Goal: Find specific page/section: Find specific page/section

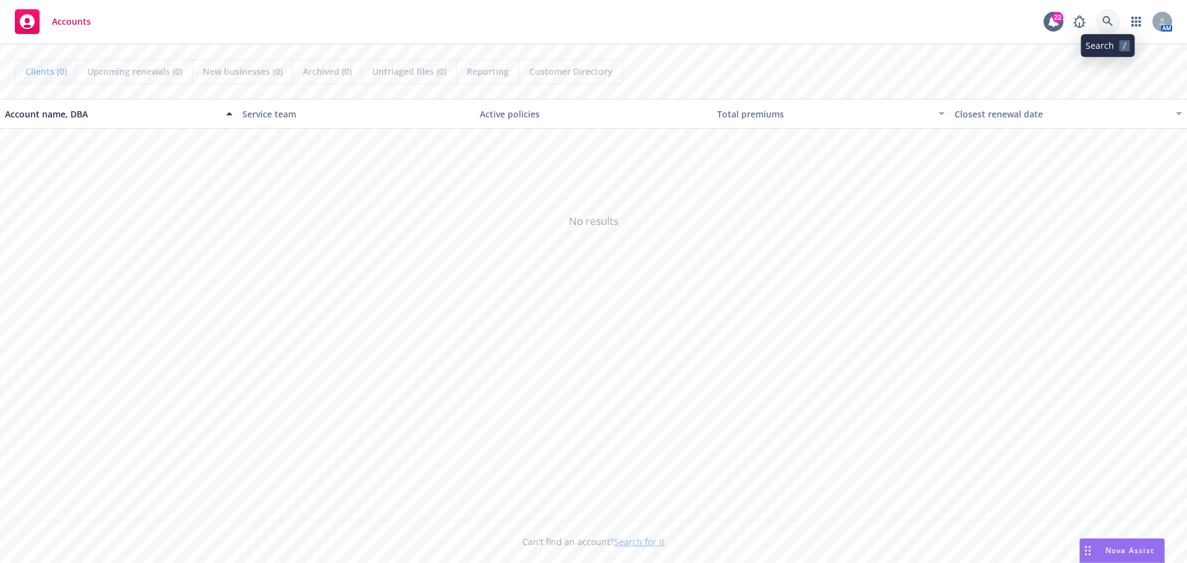
click at [1112, 28] on link at bounding box center [1108, 21] width 25 height 25
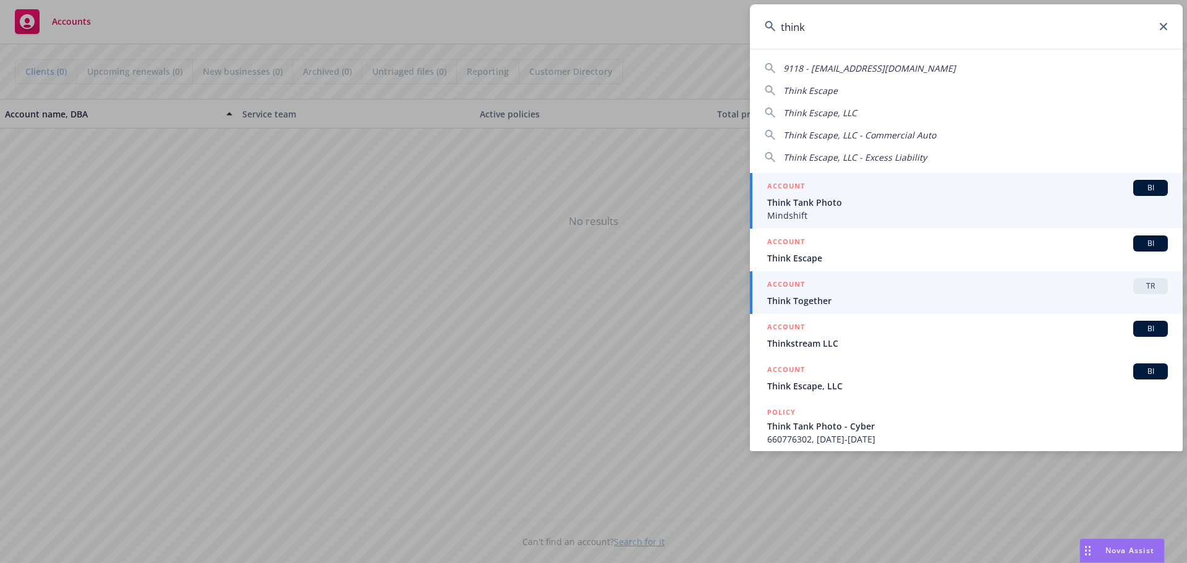
type input "think"
click at [1101, 293] on div "ACCOUNT TR" at bounding box center [968, 286] width 401 height 16
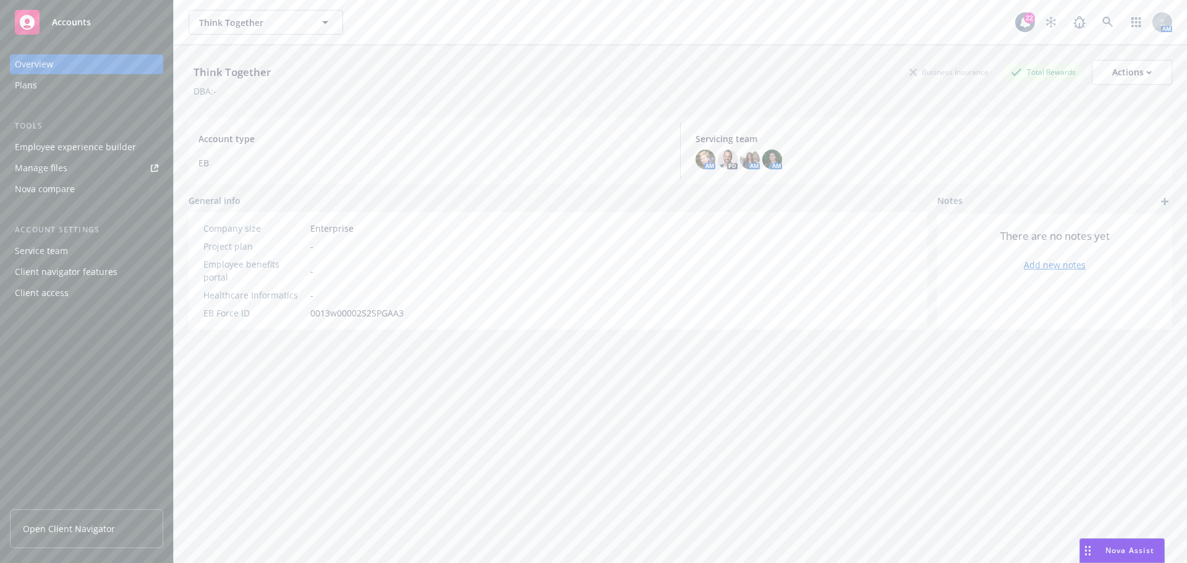
click at [1141, 552] on span "Nova Assist" at bounding box center [1130, 550] width 49 height 11
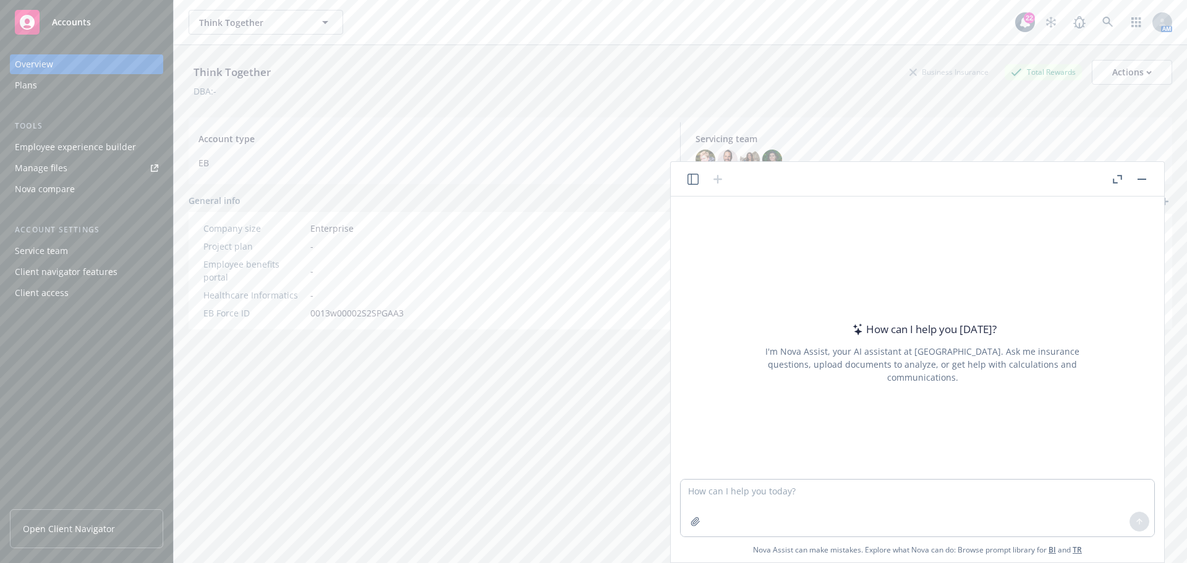
click at [690, 177] on icon "button" at bounding box center [693, 179] width 11 height 11
click at [584, 360] on button "[PERSON_NAME] Medical Renewal Analysis and Updates" at bounding box center [597, 367] width 128 height 46
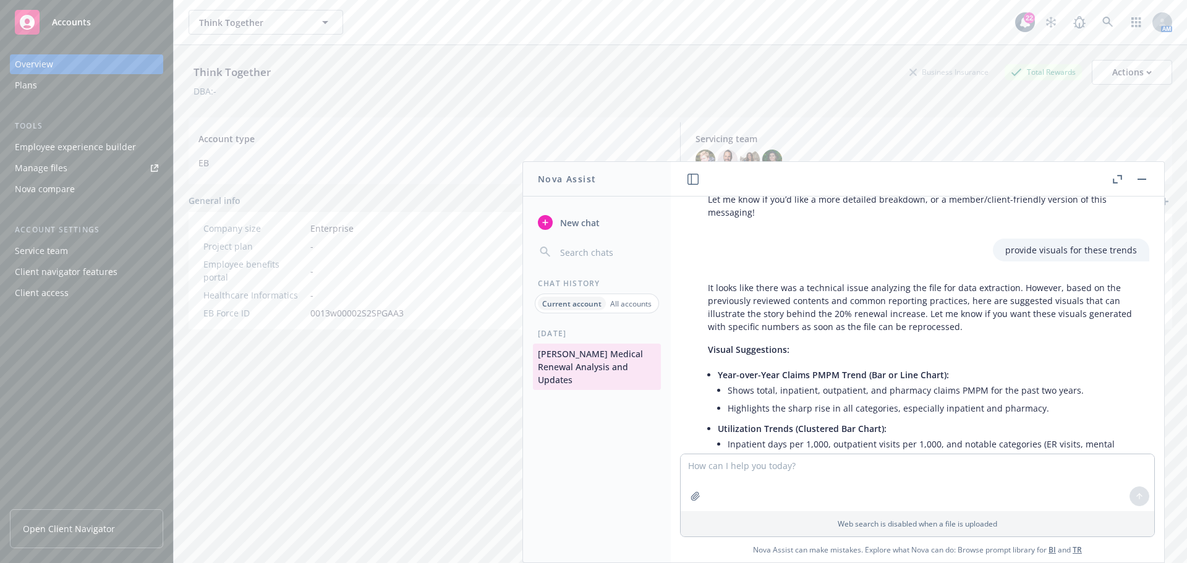
scroll to position [3675, 0]
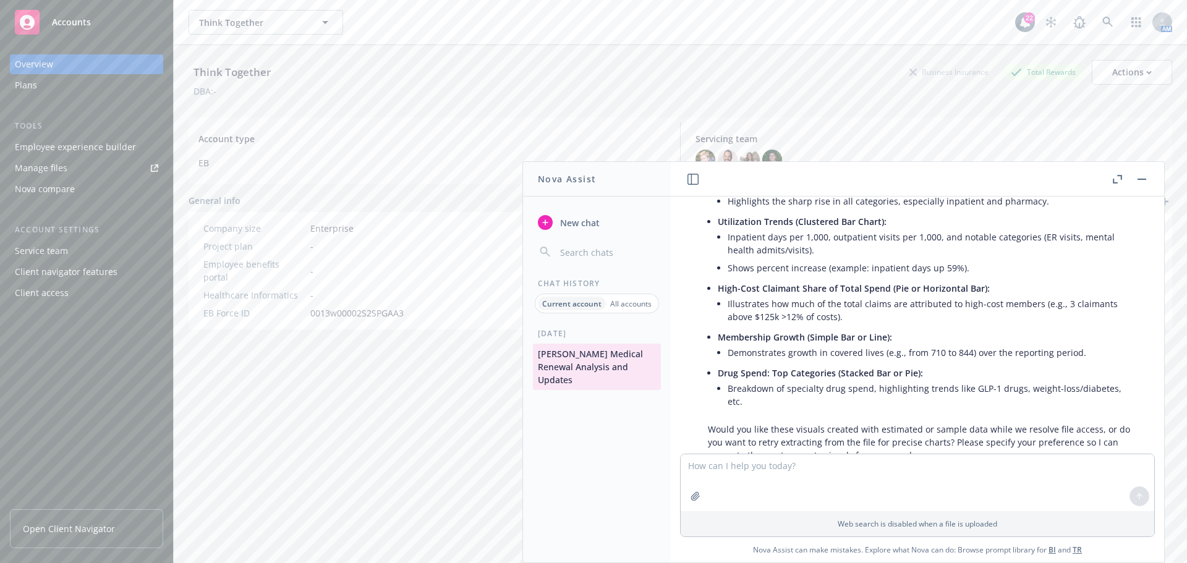
click at [1113, 175] on icon "button" at bounding box center [1117, 179] width 9 height 9
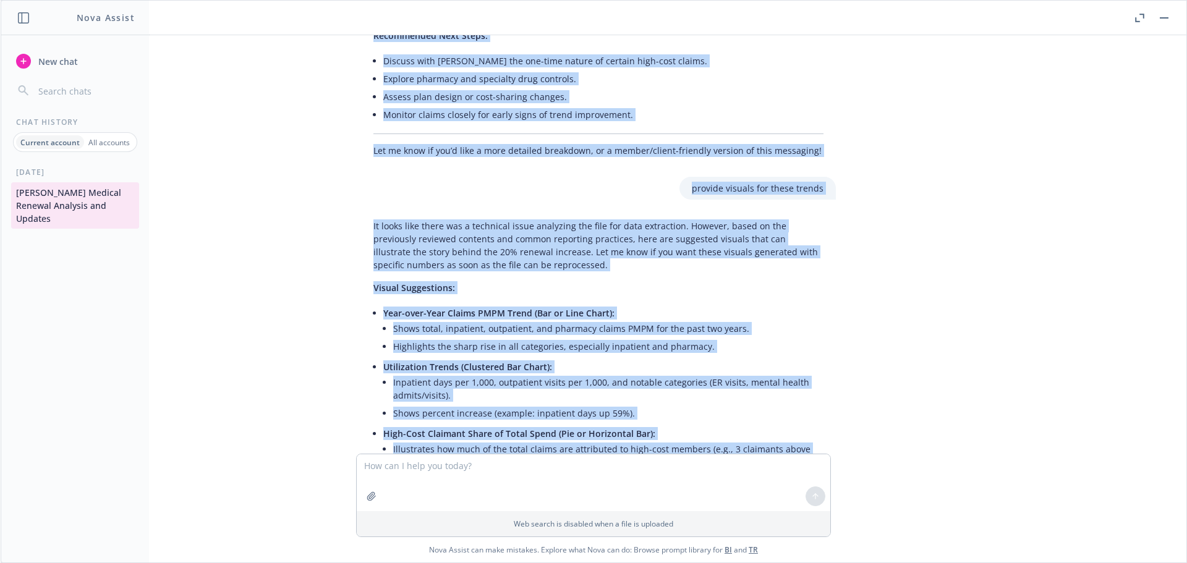
scroll to position [3426, 0]
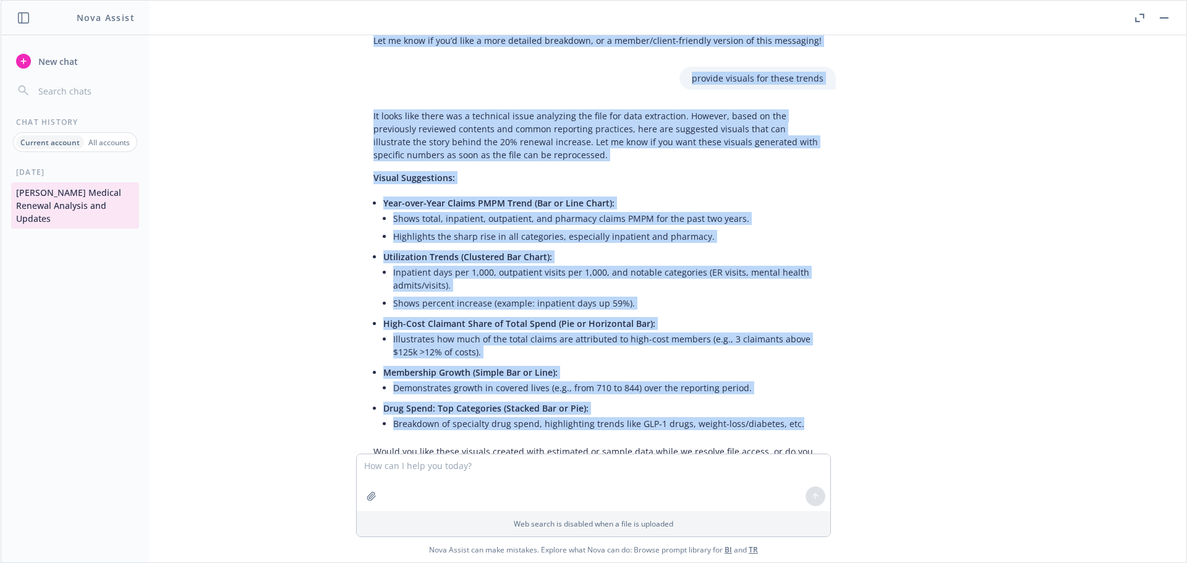
drag, startPoint x: 369, startPoint y: 220, endPoint x: 799, endPoint y: 361, distance: 452.6
click at [799, 361] on div "pdf Think Together.pdf need help developing a story behind this [PERSON_NAME] m…" at bounding box center [594, 244] width 1176 height 419
copy div "Lore'i d sitametconse adipi elitseddo eiu tem inc ut laboree do magnaal eni Adm…"
